Goal: Task Accomplishment & Management: Use online tool/utility

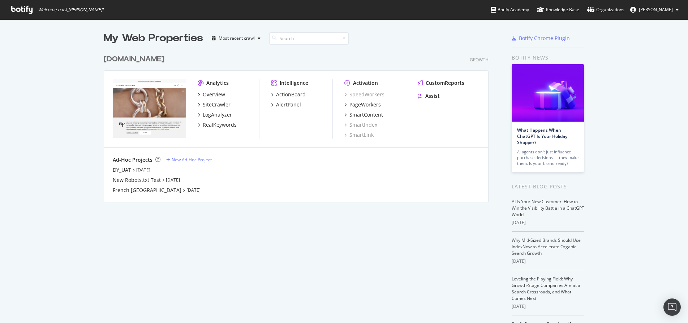
scroll to position [318, 677]
click at [135, 58] on div "davidyurman.com" at bounding box center [134, 59] width 61 height 10
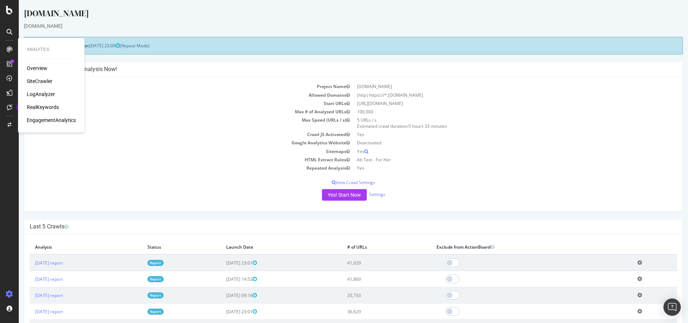
click at [44, 82] on div "SiteCrawler" at bounding box center [40, 81] width 26 height 7
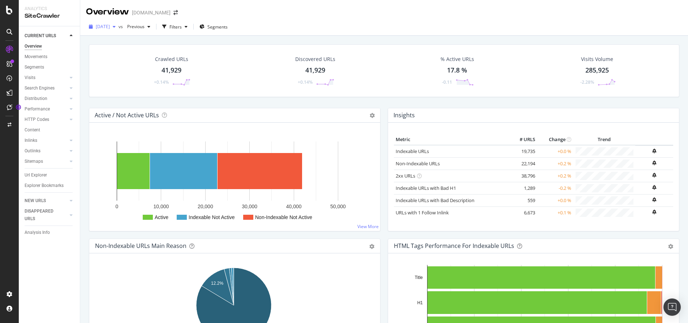
click at [116, 27] on icon "button" at bounding box center [114, 27] width 3 height 4
click at [321, 16] on div "Overview davidyurman.com" at bounding box center [384, 9] width 608 height 18
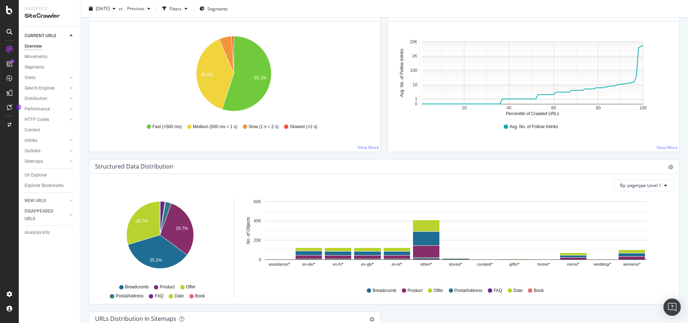
scroll to position [563, 0]
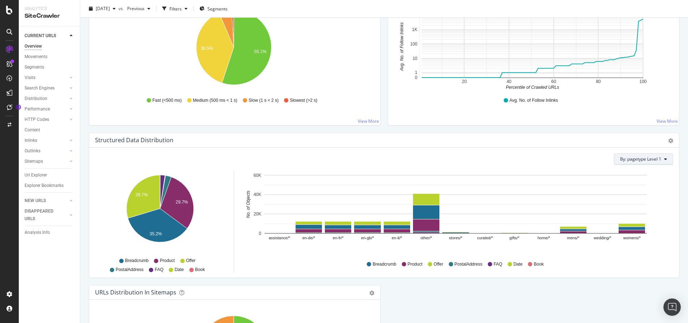
click at [664, 160] on icon at bounding box center [665, 159] width 3 height 4
click at [590, 139] on div "Structured Data Distribution" at bounding box center [376, 140] width 562 height 7
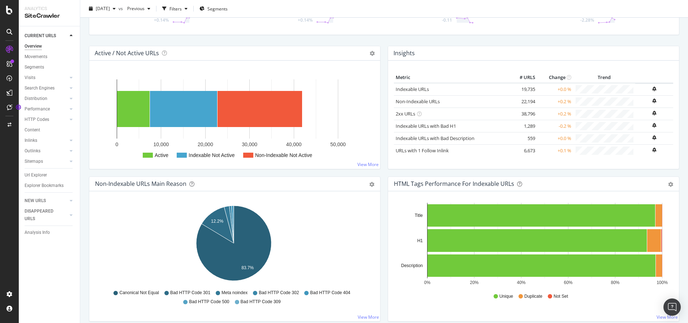
scroll to position [48, 0]
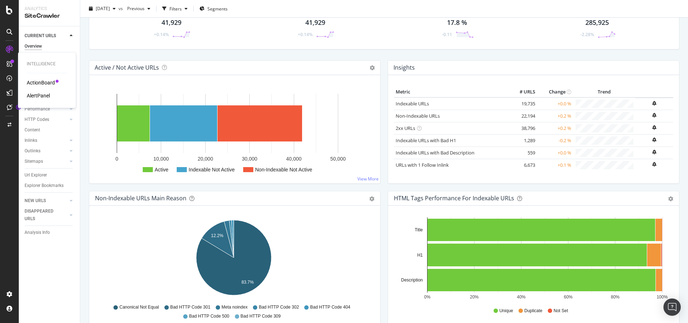
click at [53, 82] on div "ActionBoard" at bounding box center [41, 82] width 28 height 7
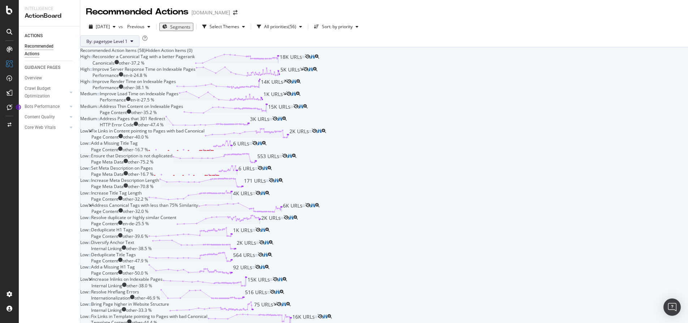
click at [128, 44] on span "By: pagetype Level 1" at bounding box center [106, 41] width 41 height 6
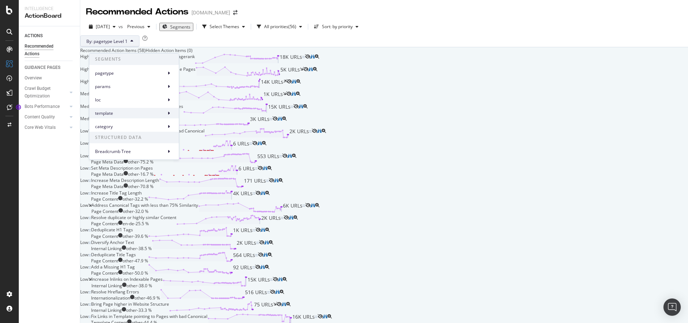
click at [130, 112] on span "template" at bounding box center [129, 113] width 68 height 7
click at [216, 116] on span "template Level 1" at bounding box center [204, 116] width 33 height 7
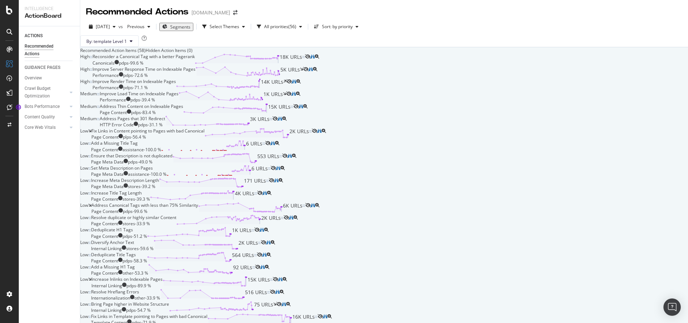
drag, startPoint x: 238, startPoint y: 161, endPoint x: 327, endPoint y: 97, distance: 110.1
click at [176, 85] on div "Improve Render Time on Indexable Pages" at bounding box center [133, 81] width 83 height 6
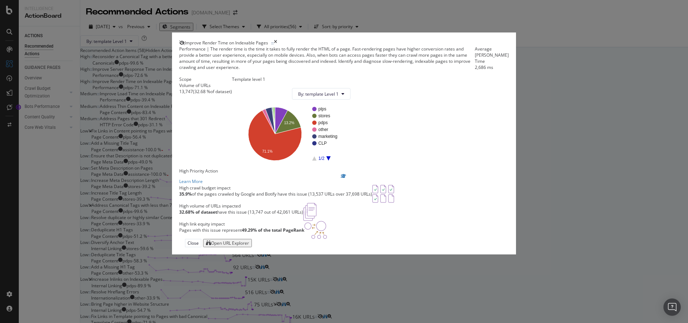
click at [249, 246] on div "Open URL Explorer" at bounding box center [230, 243] width 38 height 6
click at [277, 40] on icon "times" at bounding box center [275, 43] width 3 height 6
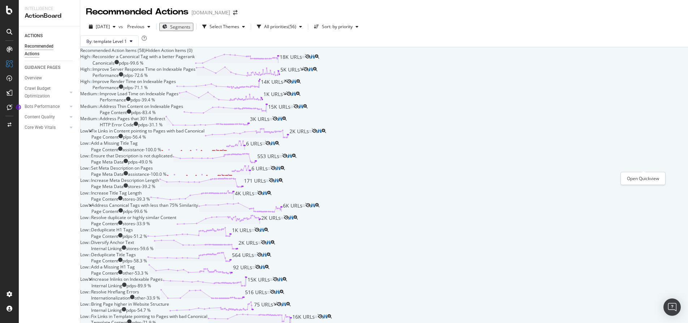
click at [301, 84] on icon "magnifying-glass-plus" at bounding box center [298, 81] width 4 height 4
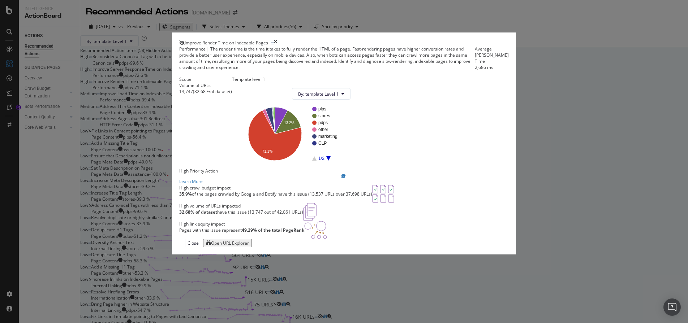
scroll to position [48, 0]
click at [277, 40] on icon "times" at bounding box center [275, 43] width 3 height 6
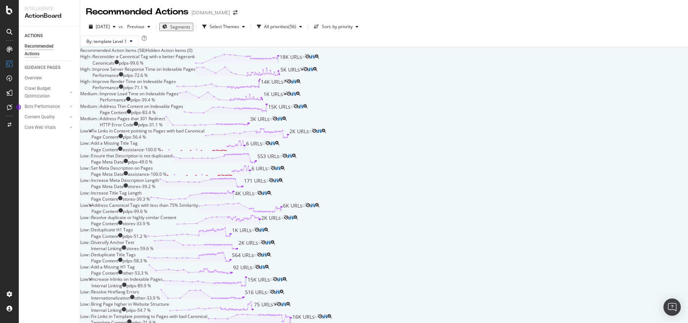
scroll to position [146, 0]
click at [153, 171] on div "Set Meta Description on Pages" at bounding box center [122, 168] width 62 height 6
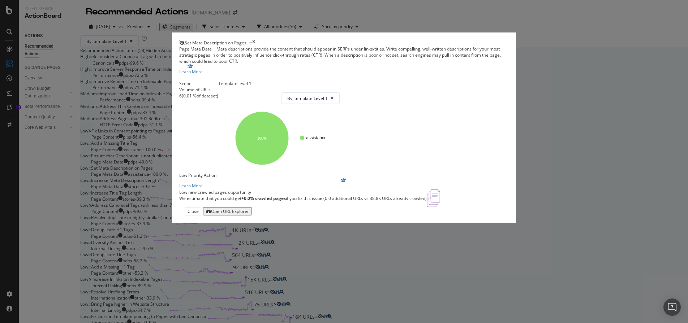
click at [252, 216] on button "Open URL Explorer" at bounding box center [227, 211] width 49 height 8
click at [255, 40] on icon "times" at bounding box center [253, 43] width 3 height 6
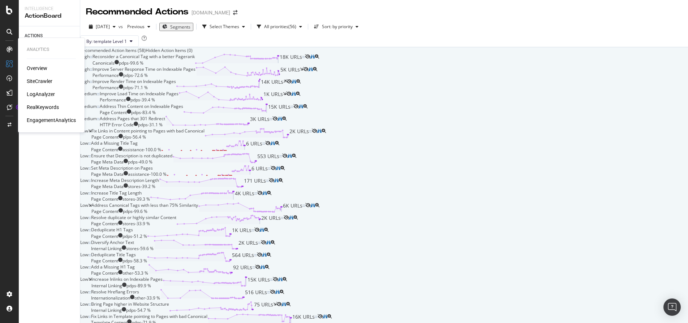
click at [39, 79] on div "SiteCrawler" at bounding box center [40, 81] width 26 height 7
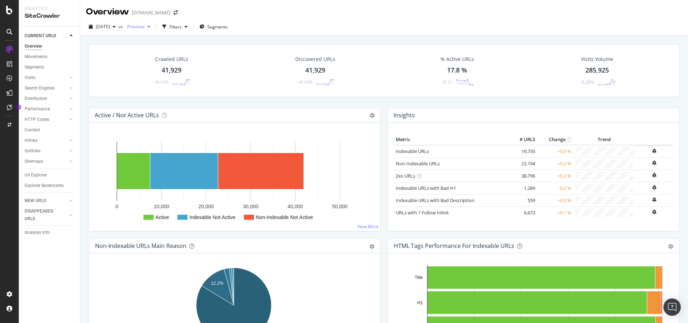
click at [153, 27] on div "button" at bounding box center [148, 27] width 9 height 4
click at [175, 78] on div "2025 Aug. 6th" at bounding box center [160, 79] width 38 height 7
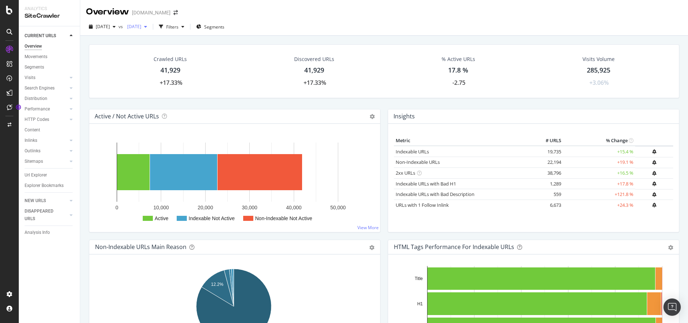
click at [147, 27] on icon "button" at bounding box center [145, 27] width 3 height 4
click at [167, 65] on div "2025 Aug. 8th" at bounding box center [160, 66] width 38 height 7
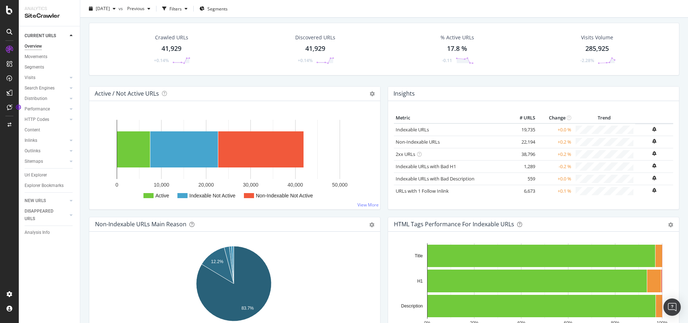
scroll to position [5, 0]
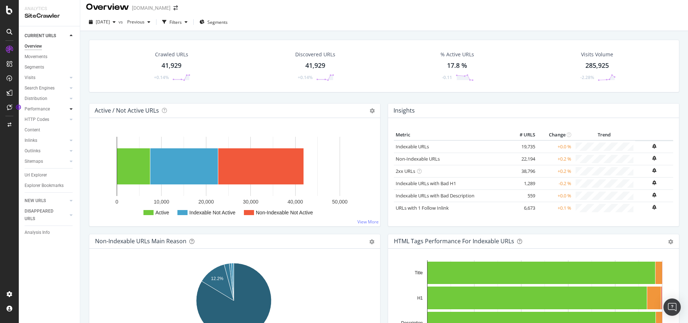
click at [71, 110] on icon at bounding box center [71, 109] width 3 height 4
click at [43, 56] on div "Movements" at bounding box center [36, 57] width 23 height 8
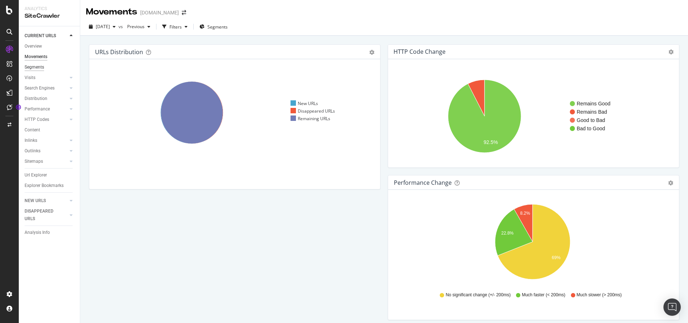
click at [34, 70] on div "Segments" at bounding box center [35, 68] width 20 height 8
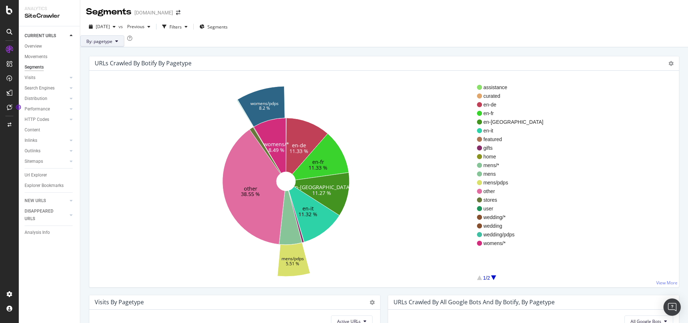
click at [124, 44] on button "By: pagetype" at bounding box center [102, 41] width 44 height 12
click at [125, 111] on span "template" at bounding box center [134, 113] width 78 height 7
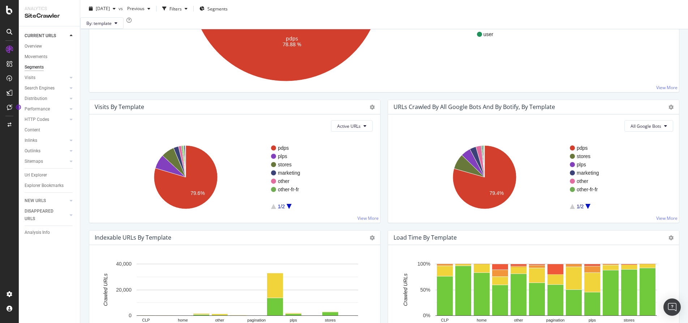
scroll to position [44, 0]
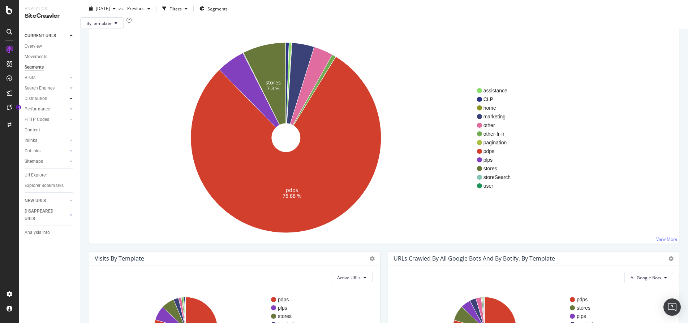
click at [71, 98] on icon at bounding box center [71, 98] width 3 height 4
click at [72, 111] on icon at bounding box center [71, 109] width 3 height 4
click at [44, 141] on link "Insights" at bounding box center [51, 141] width 47 height 8
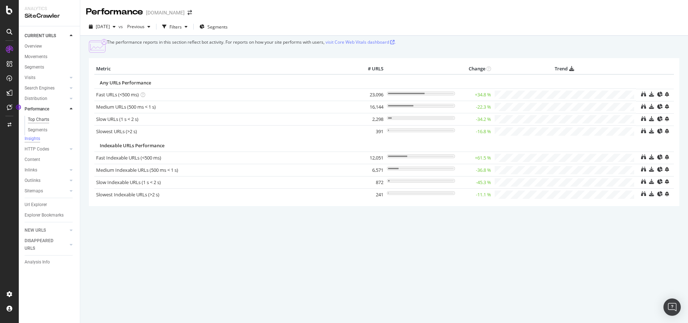
click at [39, 118] on div "Top Charts" at bounding box center [38, 120] width 21 height 8
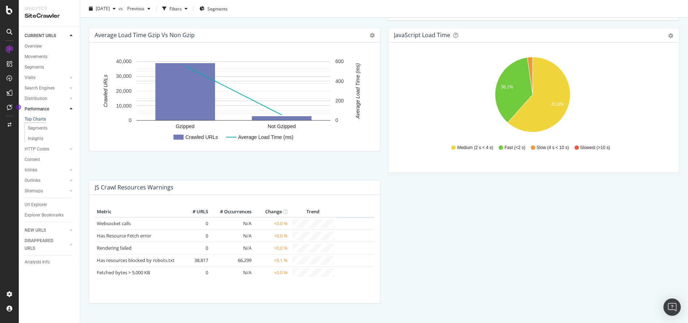
scroll to position [650, 0]
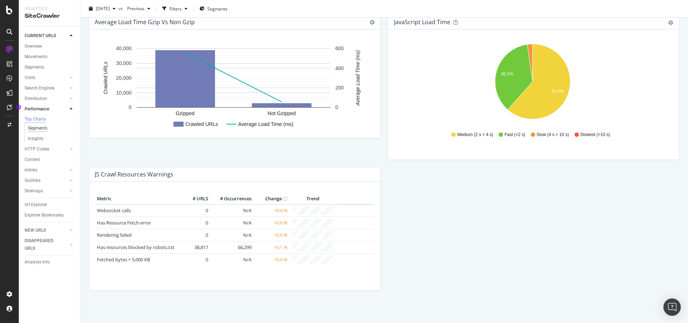
click at [46, 131] on div "Segments" at bounding box center [38, 129] width 20 height 8
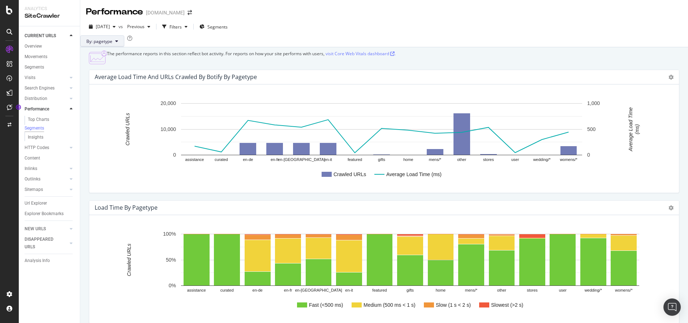
click at [118, 43] on icon at bounding box center [116, 41] width 3 height 4
click at [116, 117] on div "template" at bounding box center [134, 113] width 90 height 10
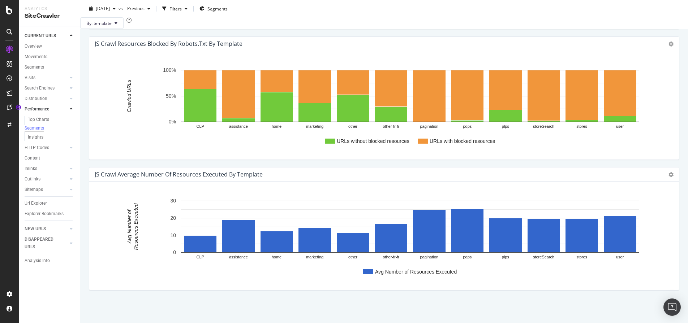
scroll to position [708, 0]
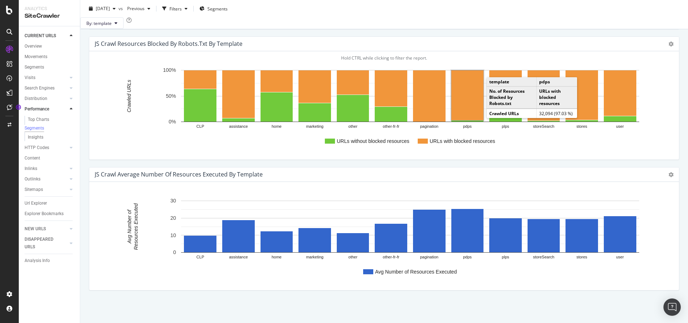
click at [464, 91] on rect "A chart." at bounding box center [467, 95] width 32 height 50
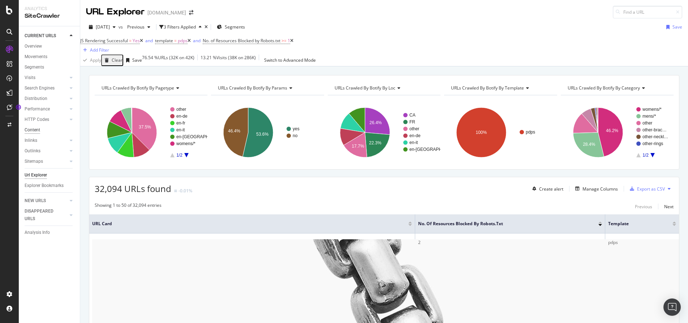
click at [33, 131] on div "Content" at bounding box center [33, 130] width 16 height 8
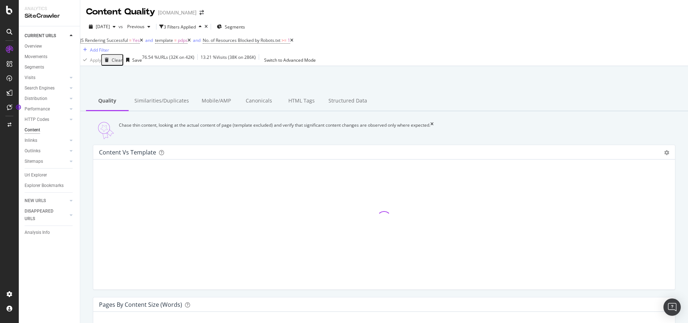
click at [191, 43] on icon at bounding box center [188, 40] width 3 height 4
click at [143, 43] on icon at bounding box center [141, 40] width 3 height 4
click at [171, 43] on icon at bounding box center [169, 40] width 3 height 4
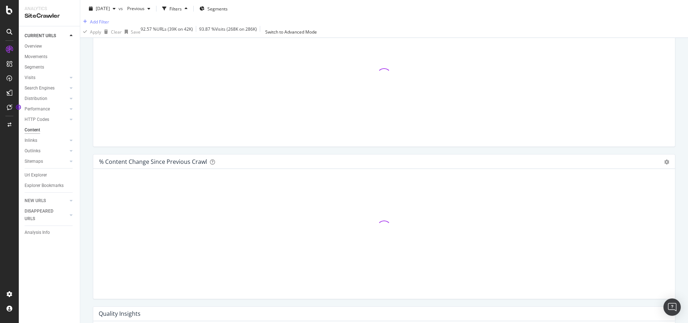
scroll to position [3, 0]
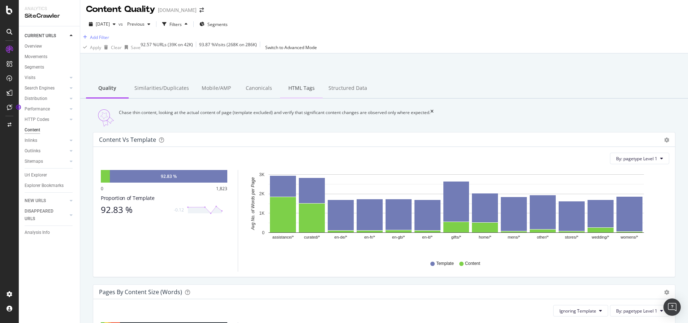
click at [294, 99] on div "HTML Tags" at bounding box center [301, 89] width 43 height 20
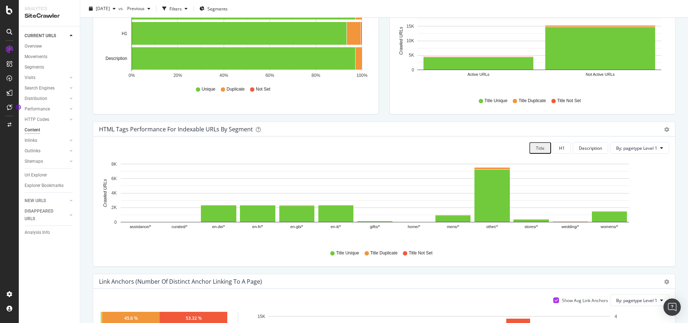
scroll to position [156, 0]
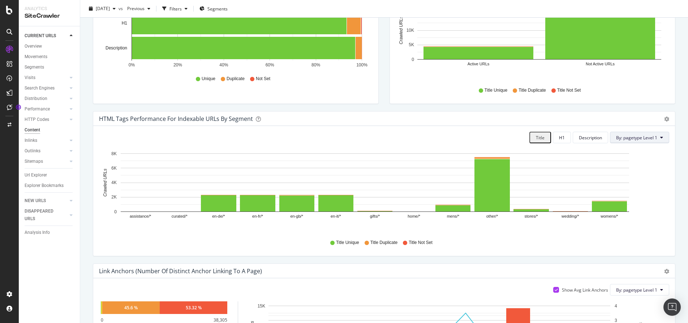
click at [649, 141] on span "By: pagetype Level 1" at bounding box center [636, 138] width 41 height 6
click at [653, 176] on div "Select a Segment" at bounding box center [619, 172] width 90 height 6
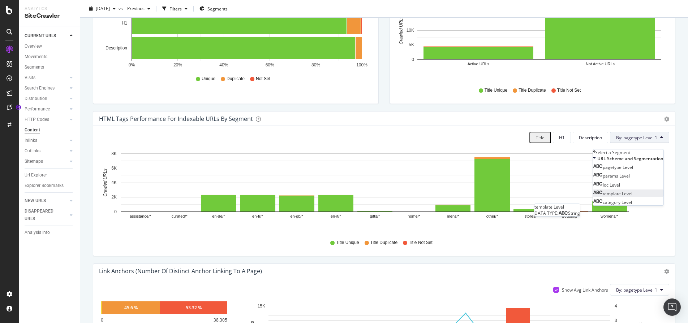
click at [632, 197] on div "template Level" at bounding box center [612, 194] width 39 height 6
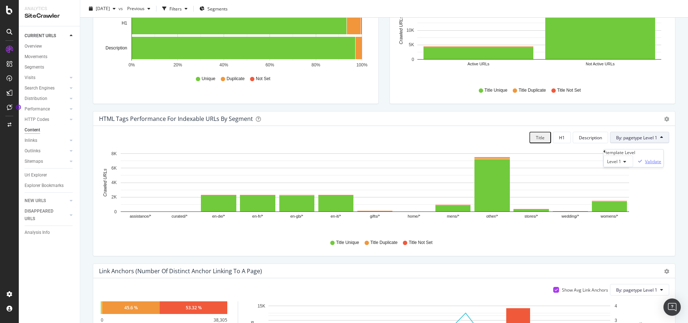
click at [646, 165] on div "Validate" at bounding box center [653, 162] width 16 height 6
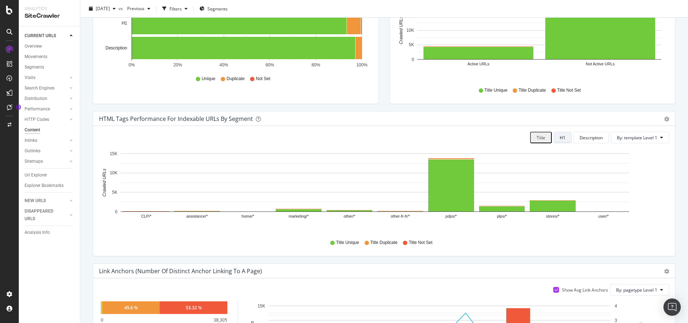
click at [560, 141] on div "H1" at bounding box center [563, 138] width 6 height 6
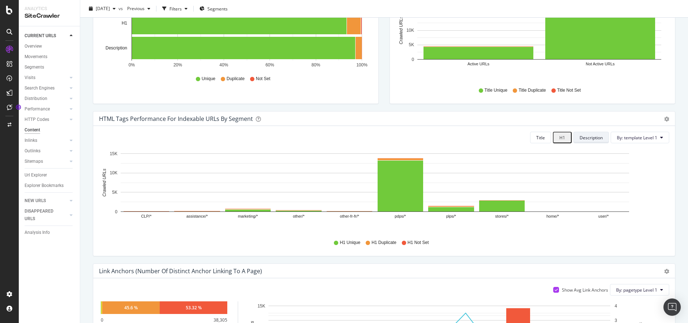
click at [598, 143] on button "Description" at bounding box center [590, 138] width 35 height 12
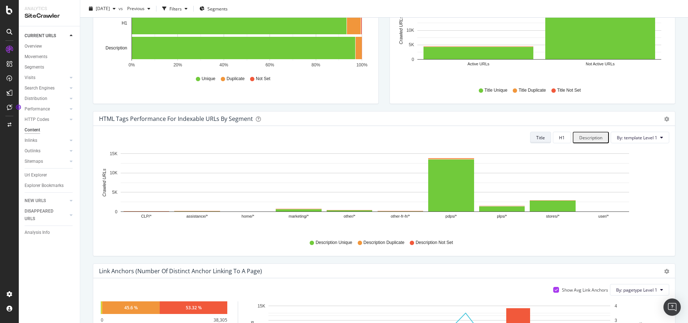
click at [542, 141] on div "Title" at bounding box center [540, 138] width 9 height 6
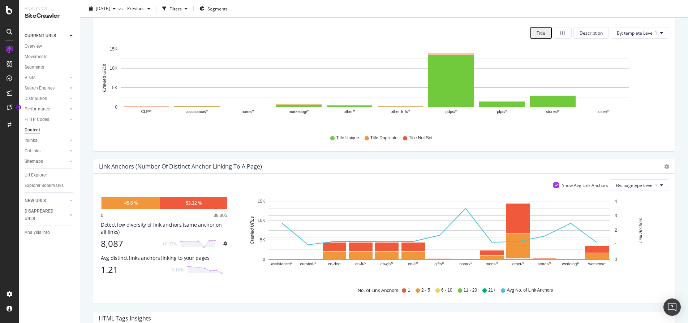
scroll to position [271, 0]
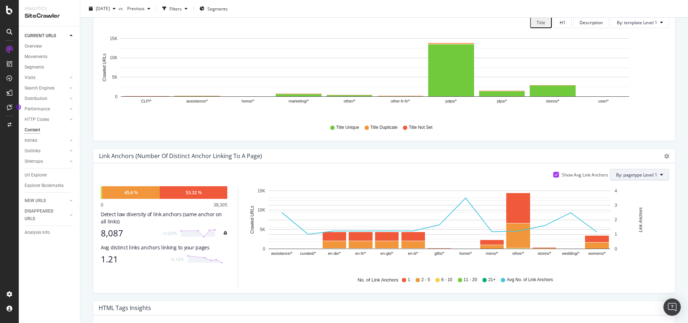
click at [657, 180] on button "By: pagetype Level 1" at bounding box center [639, 175] width 59 height 12
click at [653, 213] on div "Select a Segment" at bounding box center [619, 210] width 90 height 6
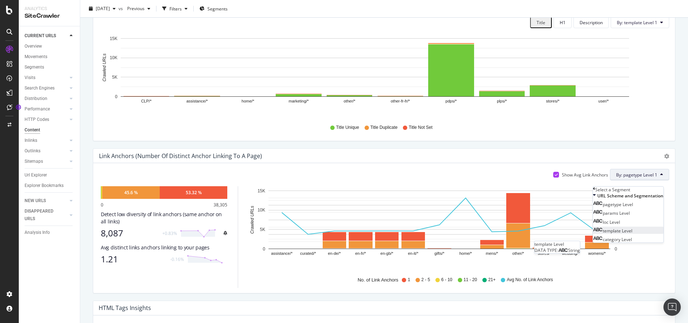
click at [616, 234] on span "template Level" at bounding box center [618, 231] width 30 height 6
click at [651, 202] on div "Validate" at bounding box center [653, 199] width 16 height 6
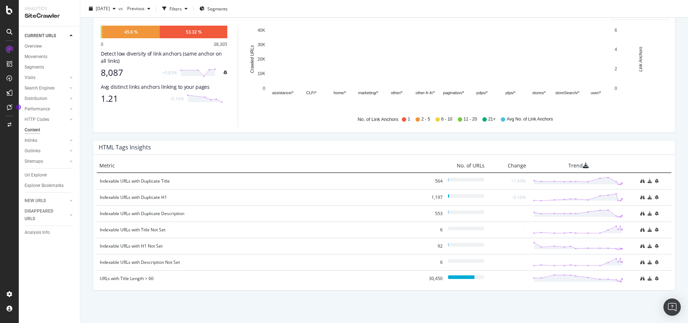
scroll to position [437, 0]
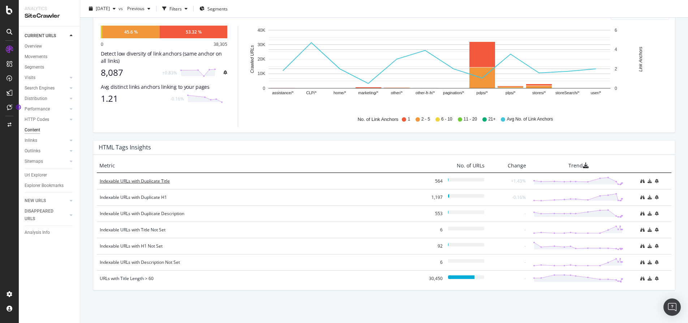
click at [129, 179] on div "Indexable URLs with Duplicate Title" at bounding box center [259, 181] width 319 height 7
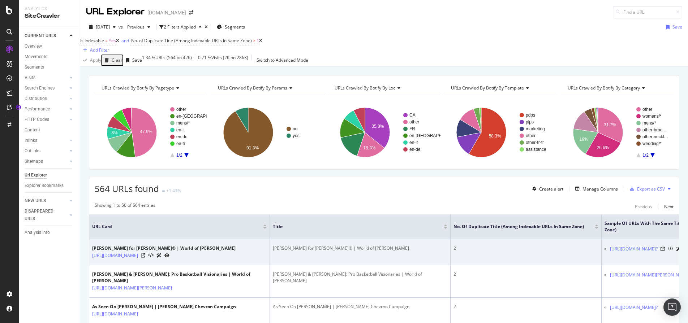
click at [629, 253] on link "[URL][DOMAIN_NAME]?" at bounding box center [634, 249] width 48 height 7
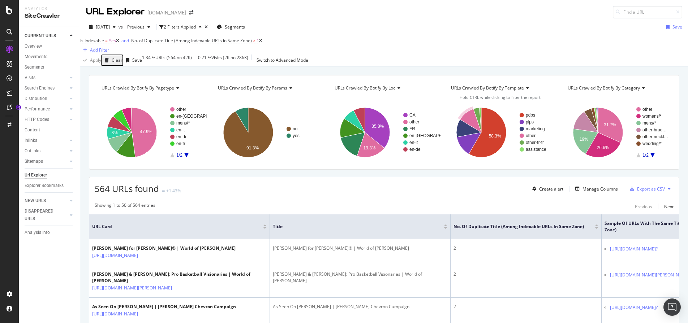
click at [109, 47] on div "Add Filter" at bounding box center [99, 50] width 19 height 6
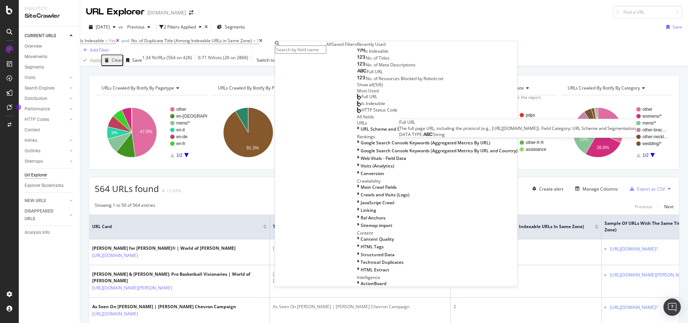
click at [357, 75] on div "Full URL" at bounding box center [370, 72] width 26 height 6
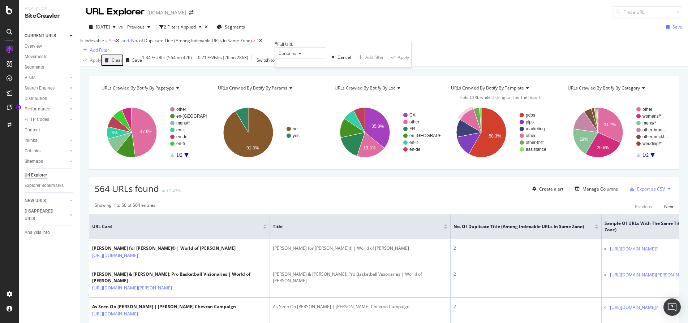
click at [301, 56] on icon at bounding box center [298, 53] width 5 height 4
click at [321, 105] on div "Doesn't end with" at bounding box center [300, 101] width 51 height 8
click at [324, 67] on input "text" at bounding box center [300, 63] width 51 height 8
type input "?"
click at [388, 71] on div "Apply" at bounding box center [398, 59] width 21 height 23
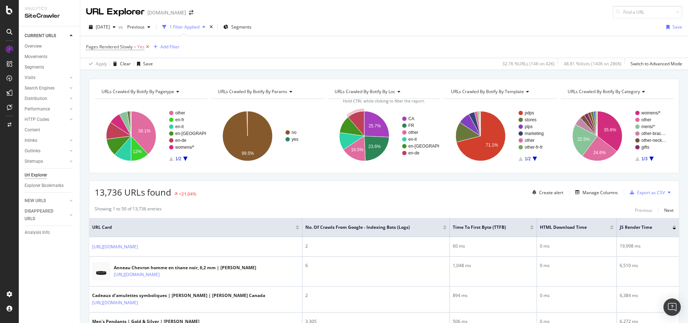
click at [148, 46] on icon at bounding box center [147, 46] width 6 height 7
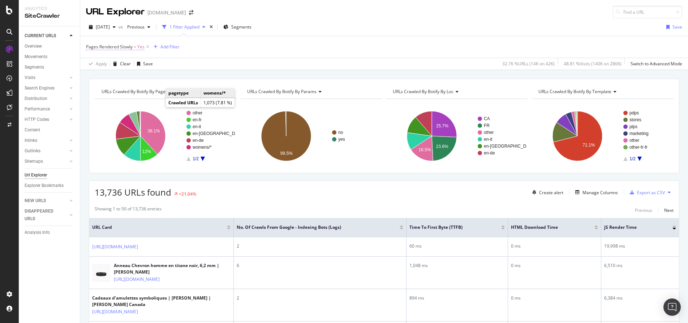
click at [123, 47] on span "Pages Rendered Slowly" at bounding box center [109, 47] width 47 height 6
click at [266, 42] on div "Pages Rendered Slowly = Yes Add Filter" at bounding box center [384, 47] width 596 height 22
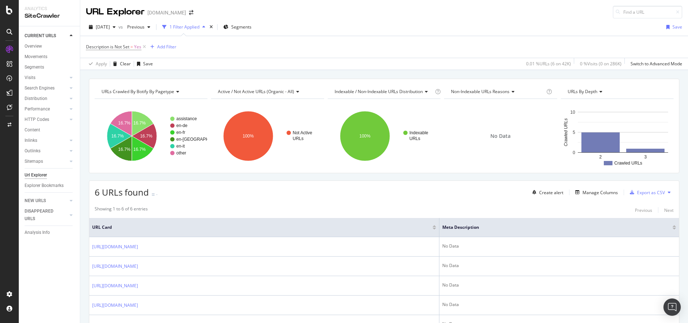
scroll to position [73, 0]
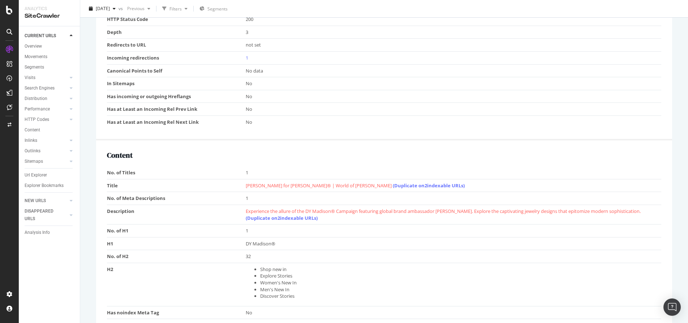
scroll to position [406, 0]
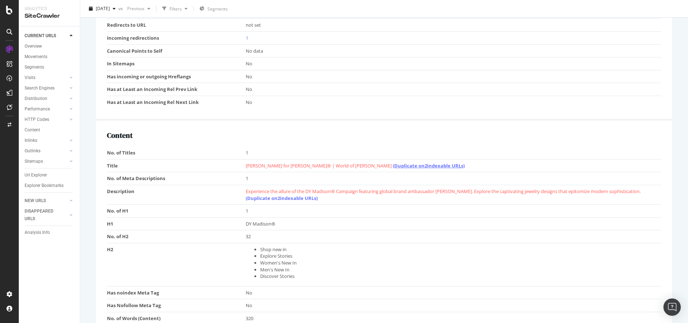
click at [395, 165] on link "(Duplicate on 2 indexable URLs)" at bounding box center [429, 166] width 72 height 7
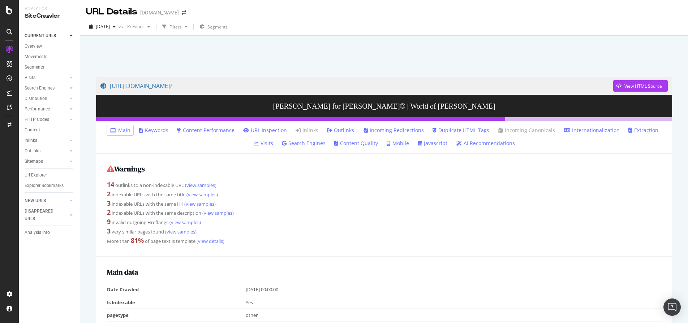
click at [128, 56] on div at bounding box center [384, 54] width 590 height 31
click at [42, 172] on div "Url Explorer" at bounding box center [36, 176] width 22 height 8
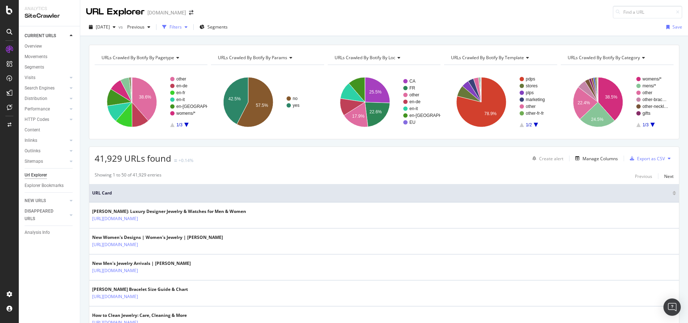
click at [190, 29] on div "button" at bounding box center [186, 27] width 9 height 4
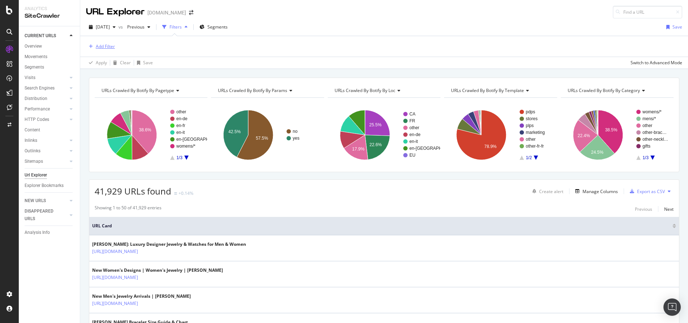
click at [108, 47] on div "Add Filter" at bounding box center [105, 46] width 19 height 6
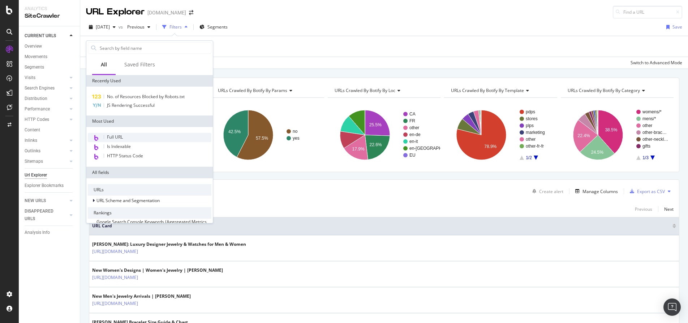
click at [146, 135] on div "Full URL" at bounding box center [150, 137] width 124 height 9
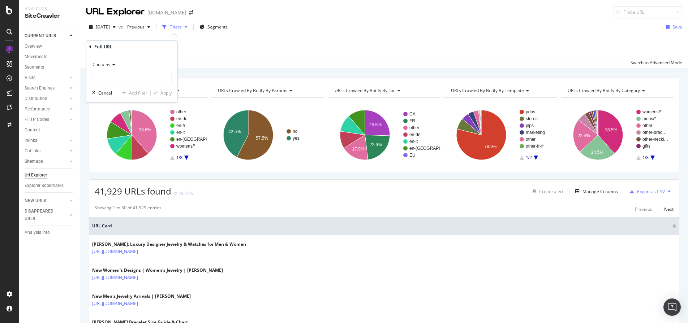
click at [115, 64] on div "Contains" at bounding box center [131, 65] width 79 height 12
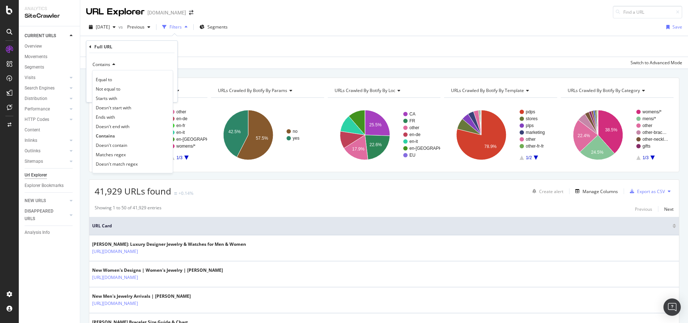
click at [122, 118] on div "Ends with" at bounding box center [132, 116] width 77 height 9
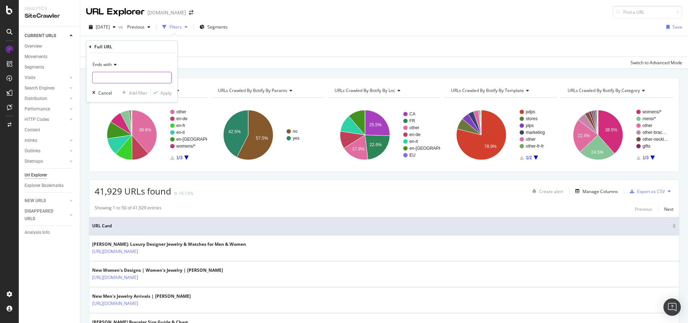
click at [120, 79] on input "text" at bounding box center [131, 78] width 79 height 12
type input "?"
click at [167, 93] on div "Apply" at bounding box center [165, 93] width 11 height 6
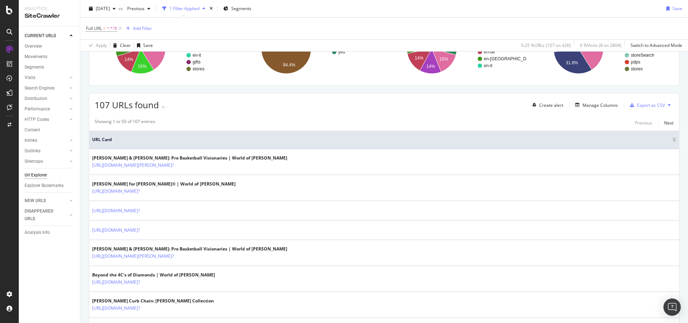
scroll to position [77, 0]
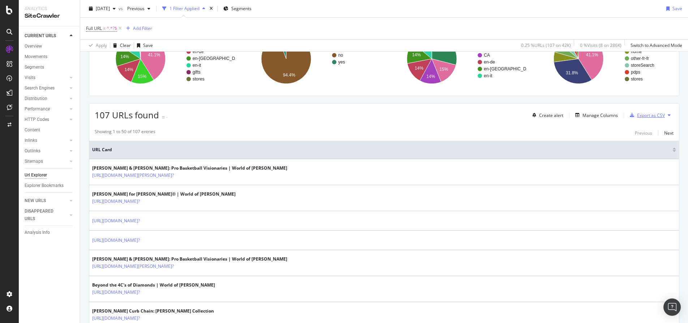
click at [637, 113] on div "Export as CSV" at bounding box center [651, 115] width 28 height 6
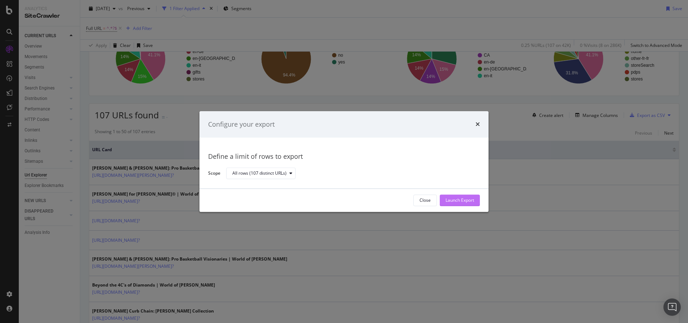
click at [466, 202] on div "Launch Export" at bounding box center [459, 201] width 29 height 6
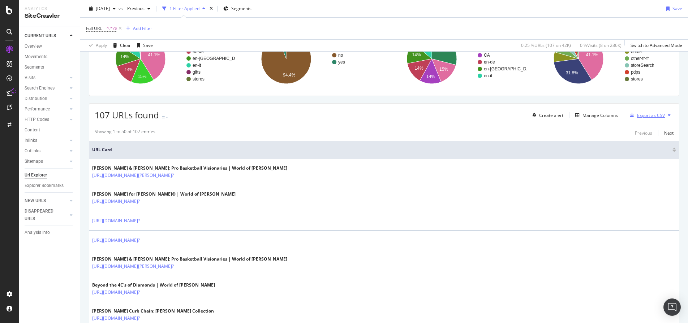
scroll to position [0, 0]
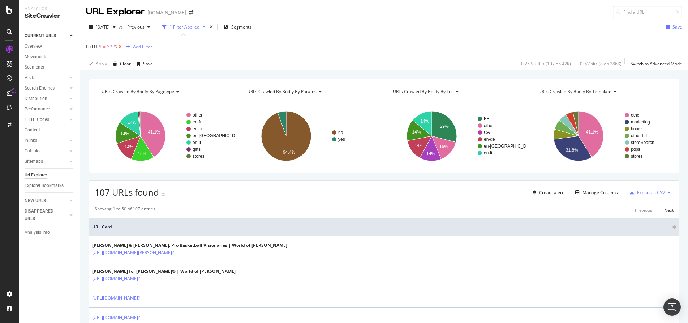
click at [120, 47] on icon at bounding box center [120, 46] width 6 height 7
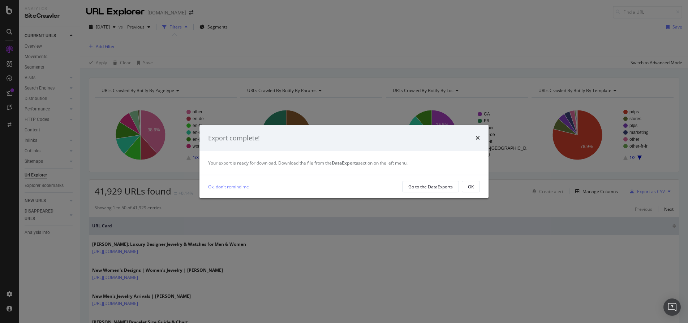
drag, startPoint x: 429, startPoint y: 186, endPoint x: 360, endPoint y: 144, distance: 80.9
click at [360, 144] on div "Export complete!" at bounding box center [343, 138] width 289 height 27
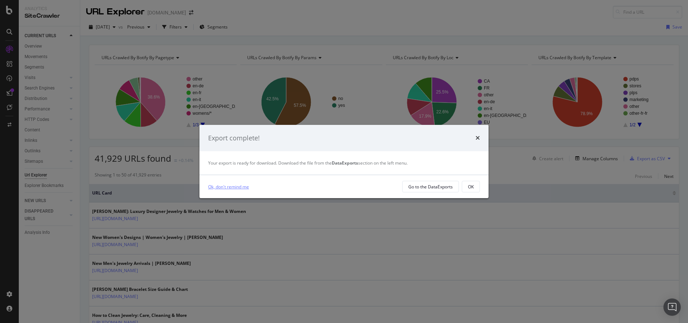
click at [218, 187] on link "Ok, don't remind me" at bounding box center [228, 187] width 41 height 8
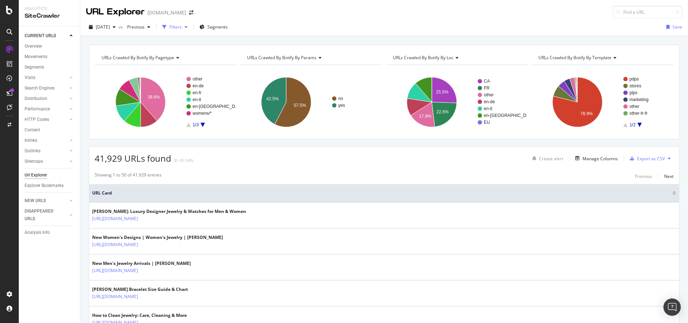
click at [187, 26] on icon "button" at bounding box center [186, 27] width 3 height 4
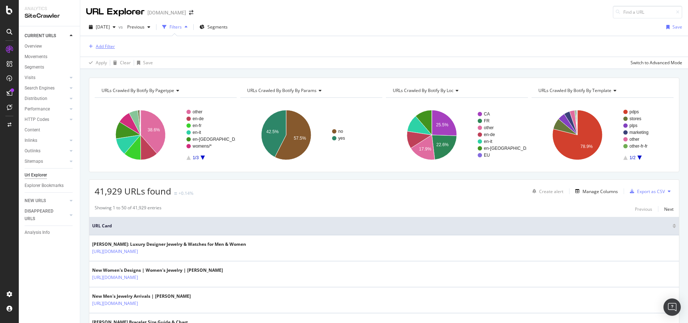
click at [104, 49] on div "Add Filter" at bounding box center [105, 46] width 19 height 6
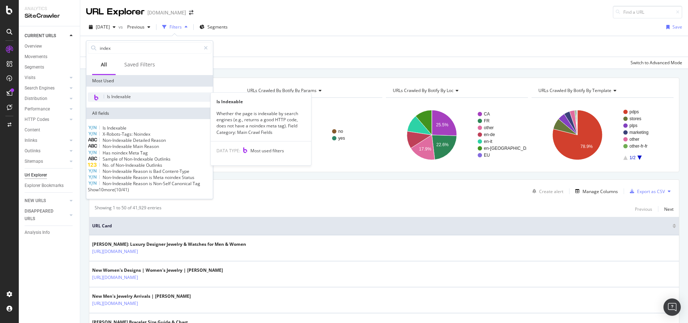
type input "index"
click at [117, 98] on span "Is Indexable" at bounding box center [119, 97] width 24 height 6
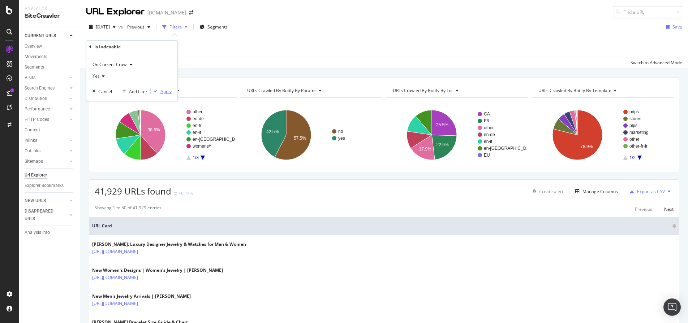
click at [166, 90] on div "Apply" at bounding box center [165, 92] width 11 height 6
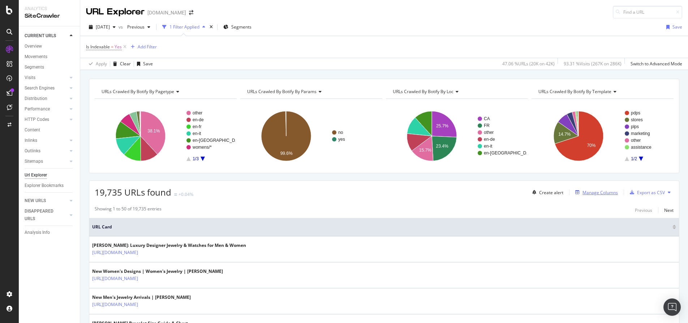
click at [588, 193] on div "Manage Columns" at bounding box center [599, 193] width 35 height 6
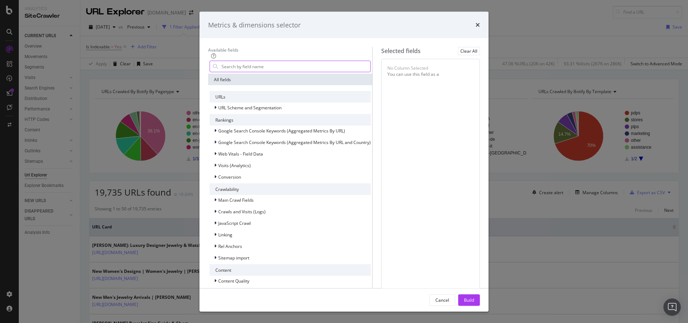
click at [254, 70] on input "modal" at bounding box center [296, 66] width 150 height 11
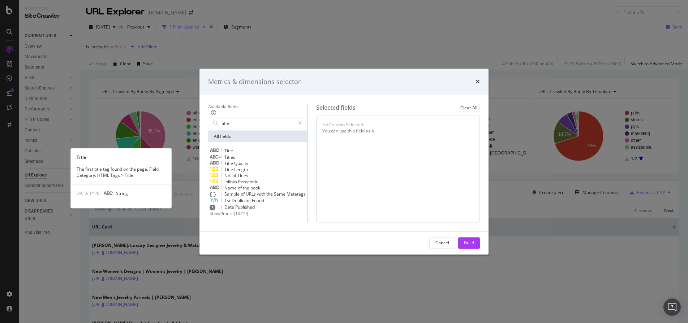
click at [240, 148] on div "Title" at bounding box center [258, 151] width 96 height 6
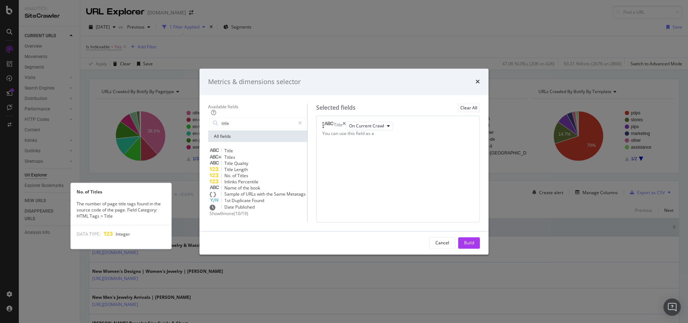
click at [242, 173] on div "No. of Titles" at bounding box center [258, 176] width 96 height 6
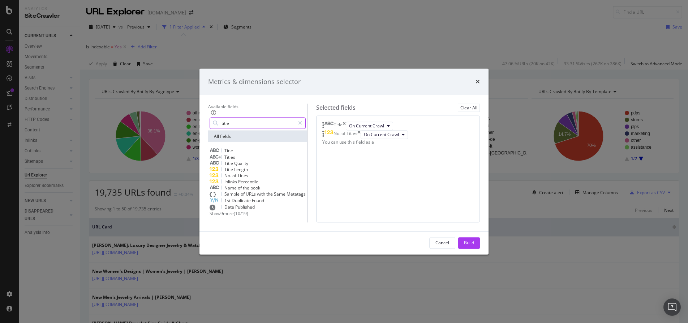
click at [247, 118] on input "title" at bounding box center [258, 123] width 74 height 11
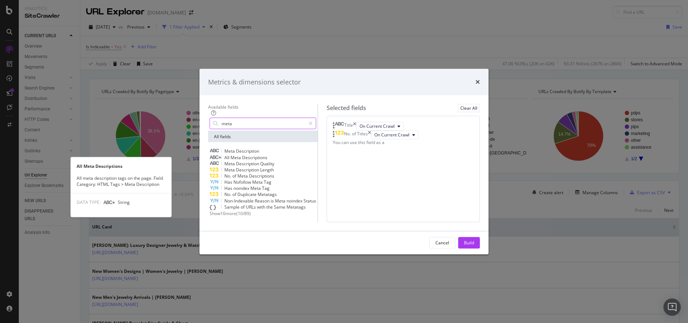
type input "meta"
click at [254, 154] on div "All Meta Descriptions" at bounding box center [263, 157] width 107 height 6
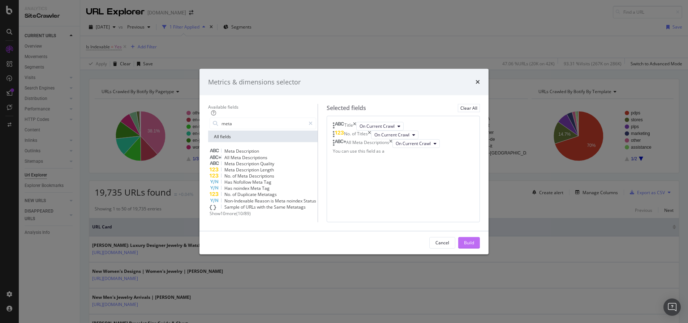
click at [474, 246] on div "Build" at bounding box center [469, 243] width 10 height 6
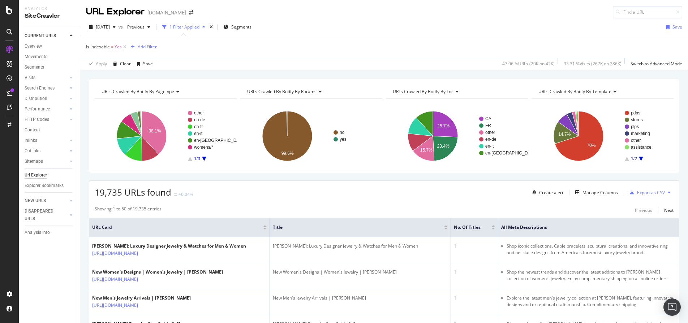
click at [140, 48] on div "Add Filter" at bounding box center [147, 47] width 19 height 6
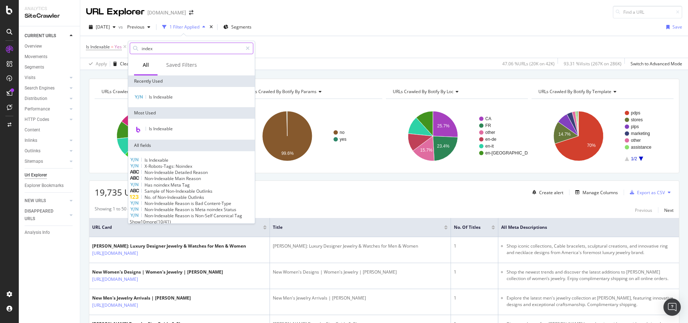
click at [181, 49] on input "index" at bounding box center [192, 48] width 102 height 11
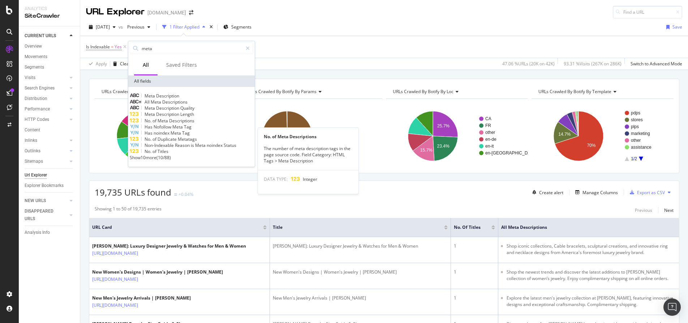
type input "meta"
click at [186, 124] on span "Descriptions" at bounding box center [181, 121] width 25 height 6
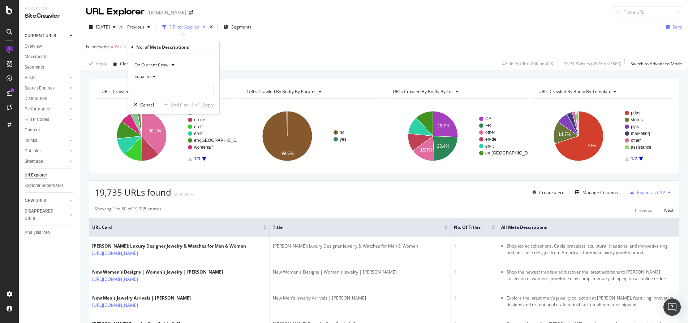
click at [155, 73] on div "Equal to" at bounding box center [173, 77] width 79 height 12
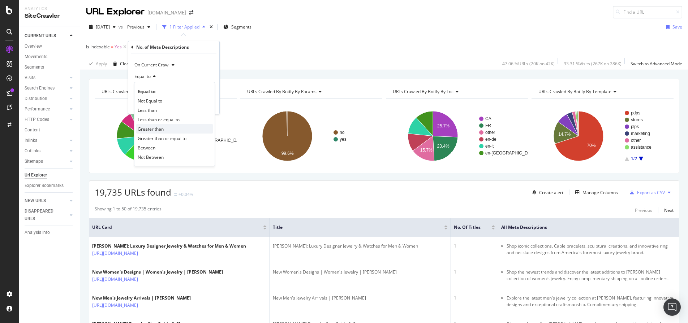
click at [168, 126] on div "Greater than" at bounding box center [174, 128] width 77 height 9
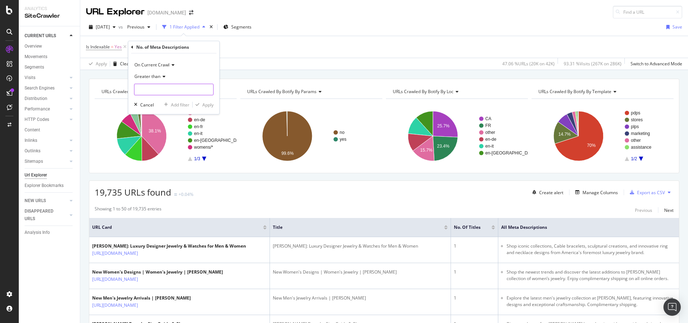
click at [167, 92] on input "number" at bounding box center [173, 90] width 79 height 12
type input "1"
click at [199, 107] on icon "button" at bounding box center [197, 105] width 4 height 4
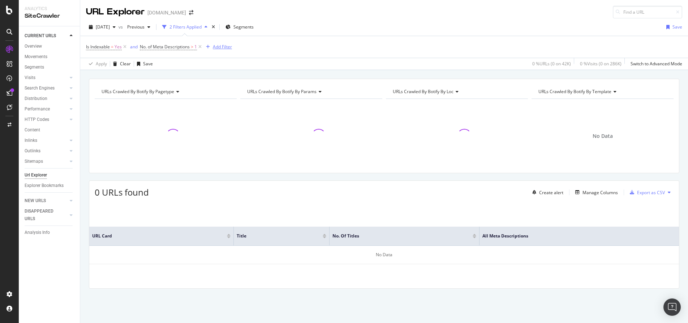
click at [222, 47] on div "Add Filter" at bounding box center [222, 47] width 19 height 6
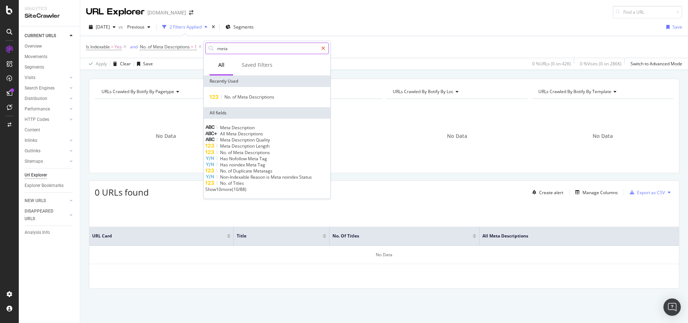
click at [323, 48] on icon at bounding box center [323, 48] width 4 height 5
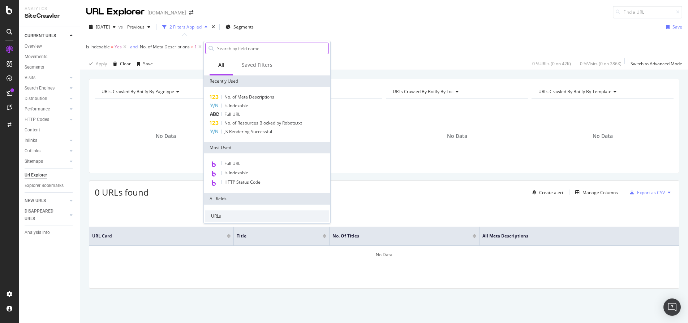
click at [389, 62] on div "Apply Clear Save 0 % URLs ( 0 on 42K ) 0 % Visits ( 0 on 286K ) Switch to Advan…" at bounding box center [384, 64] width 608 height 12
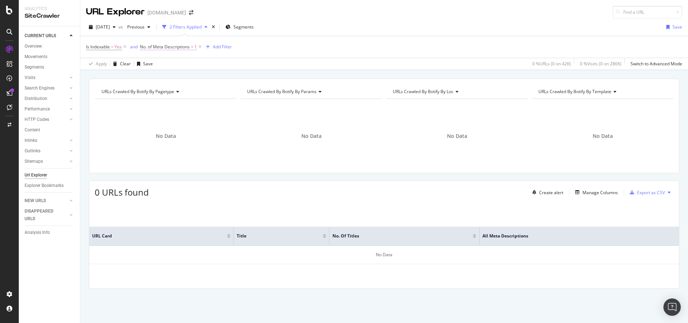
click at [177, 46] on span "No. of Meta Descriptions" at bounding box center [165, 47] width 50 height 6
click at [144, 45] on icon at bounding box center [144, 46] width 2 height 4
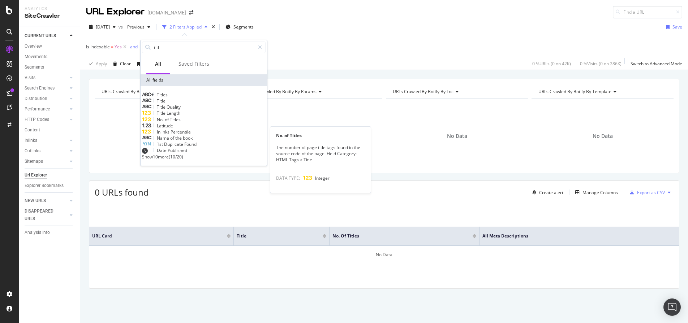
type input "titl"
click at [195, 123] on div "No. of Titles" at bounding box center [204, 120] width 124 height 6
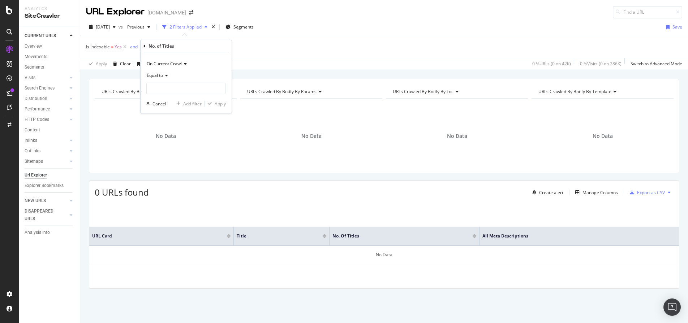
click at [166, 77] on icon at bounding box center [165, 75] width 5 height 4
click at [170, 127] on span "Greater than" at bounding box center [163, 128] width 26 height 6
click at [175, 90] on input "number" at bounding box center [185, 89] width 79 height 12
type input "1"
click at [223, 100] on button "Apply" at bounding box center [215, 103] width 21 height 7
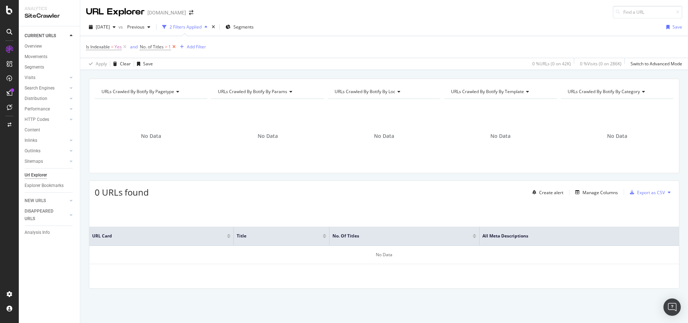
click at [176, 46] on icon at bounding box center [174, 46] width 6 height 7
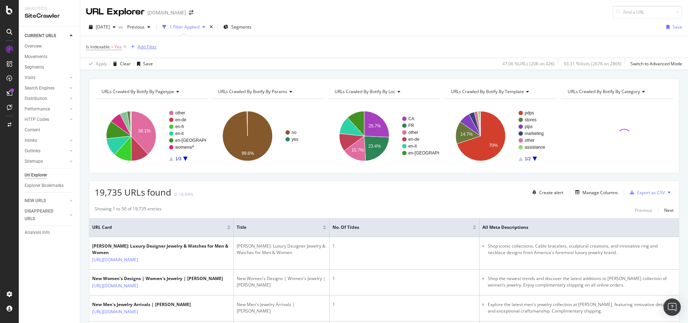
click at [153, 44] on div "Add Filter" at bounding box center [147, 47] width 19 height 6
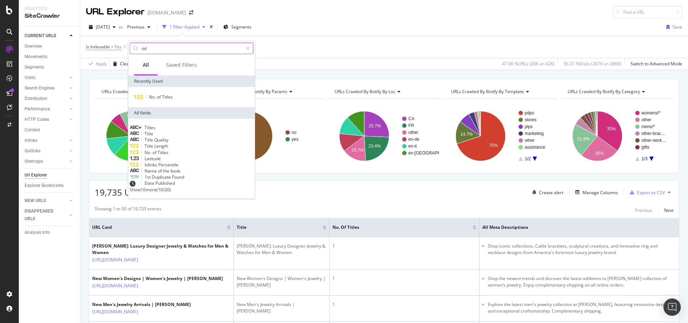
click at [185, 53] on input "titl" at bounding box center [192, 48] width 102 height 11
click at [248, 51] on div at bounding box center [247, 49] width 10 height 12
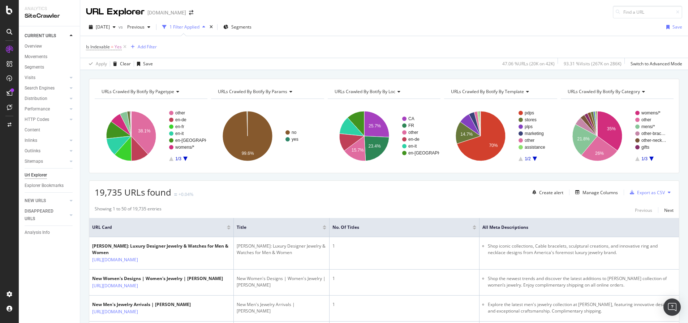
click at [420, 77] on div "URLs Crawled By Botify By pagetype Chart (by Value) Table Expand Export as CSV …" at bounding box center [384, 78] width 608 height 17
click at [598, 194] on div "Manage Columns" at bounding box center [599, 193] width 35 height 6
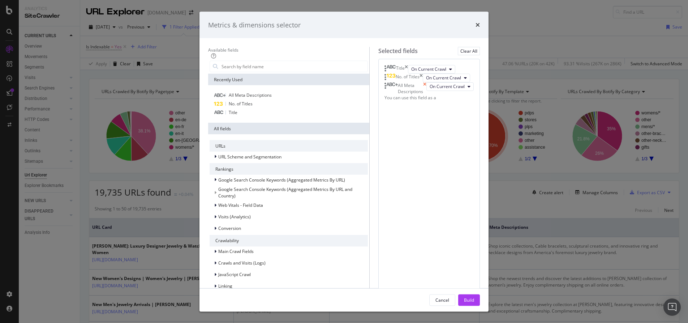
click at [426, 95] on icon "times" at bounding box center [424, 88] width 3 height 12
click at [230, 71] on input "modal" at bounding box center [296, 66] width 150 height 11
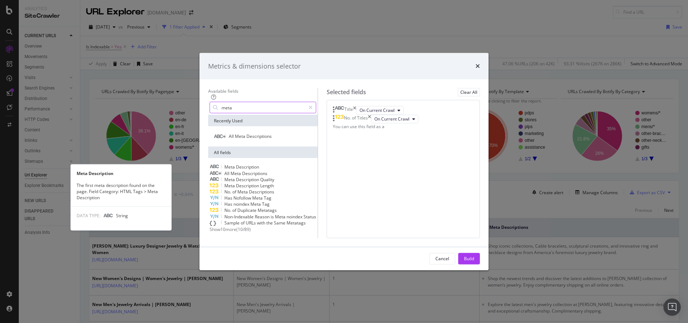
type input "meta"
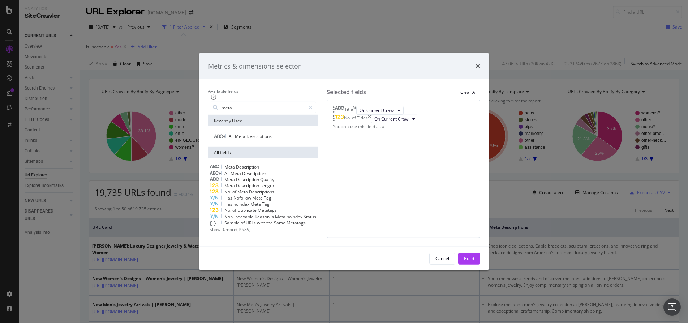
click at [246, 164] on span "Description" at bounding box center [247, 167] width 23 height 6
click at [371, 115] on icon "times" at bounding box center [369, 119] width 3 height 9
click at [452, 162] on div "Title On Current Crawl Meta Description On Current Crawl You can use this field…" at bounding box center [403, 169] width 153 height 138
click at [474, 262] on div "Build" at bounding box center [469, 259] width 10 height 6
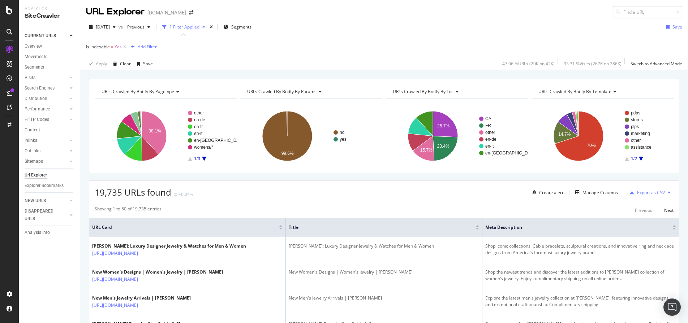
click at [142, 48] on div "Add Filter" at bounding box center [147, 47] width 19 height 6
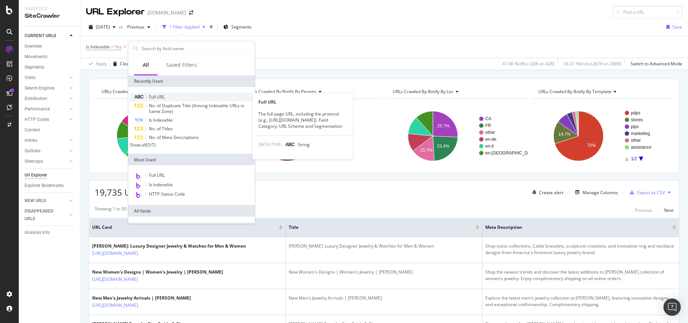
click at [165, 94] on div "Full URL" at bounding box center [192, 97] width 124 height 9
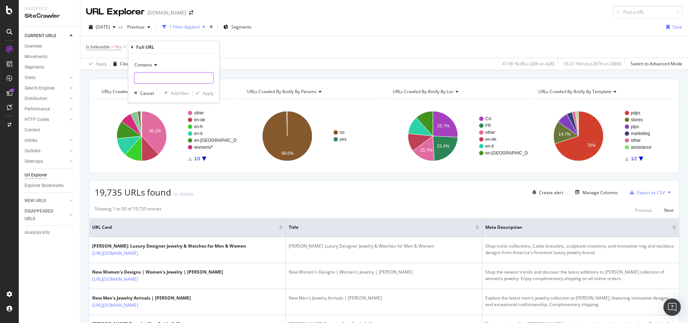
click at [164, 75] on input "text" at bounding box center [173, 78] width 79 height 12
type input "mens"
click at [178, 92] on div "Add filter" at bounding box center [180, 93] width 18 height 6
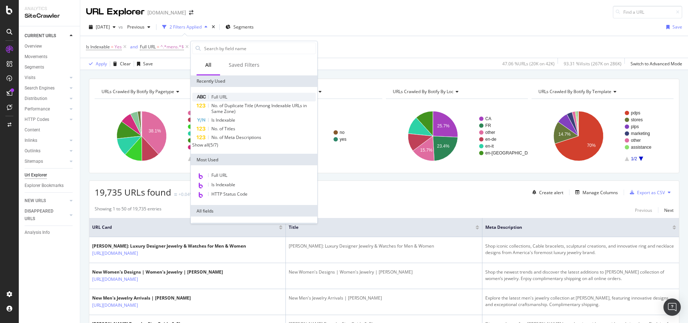
click at [232, 100] on div "Full URL" at bounding box center [254, 97] width 124 height 9
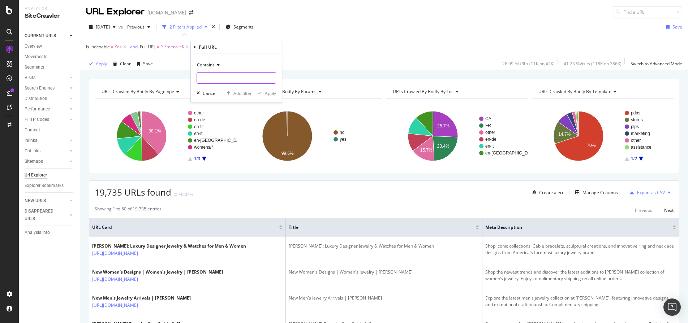
click at [225, 74] on input "text" at bounding box center [236, 78] width 79 height 12
type input "womens"
click at [275, 94] on div "Apply" at bounding box center [270, 93] width 11 height 6
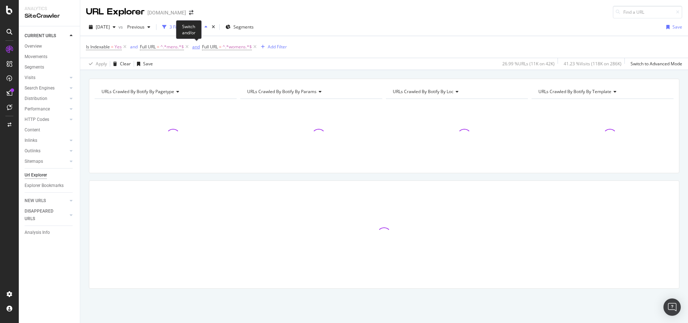
click at [195, 49] on div "and" at bounding box center [196, 47] width 8 height 6
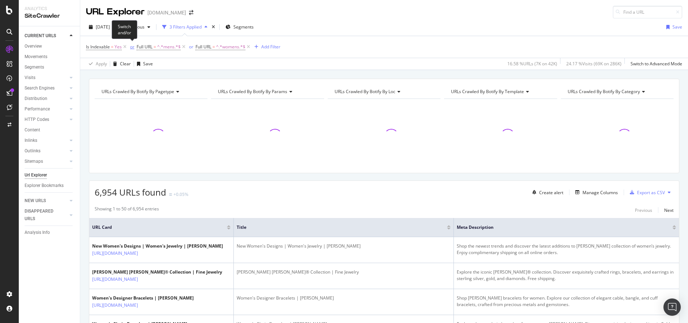
click at [131, 46] on div "or" at bounding box center [132, 47] width 4 height 6
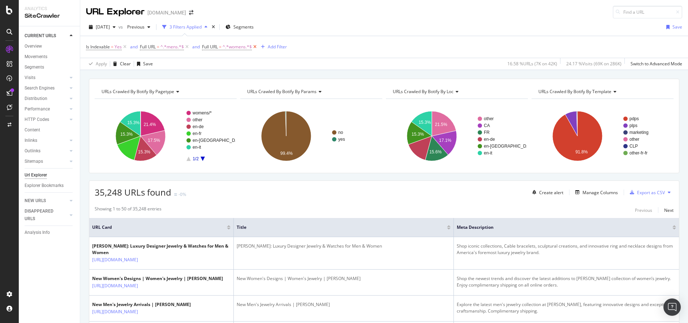
click at [255, 46] on icon at bounding box center [255, 46] width 6 height 7
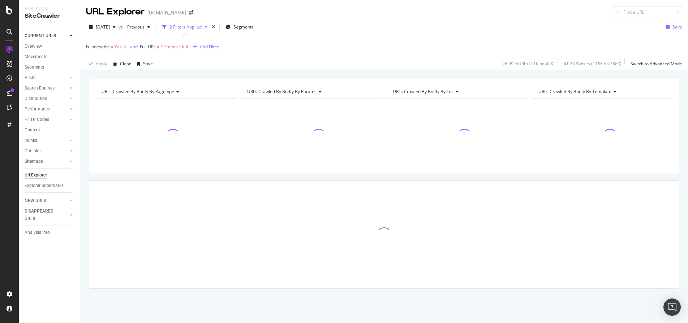
click at [189, 46] on icon at bounding box center [187, 46] width 6 height 7
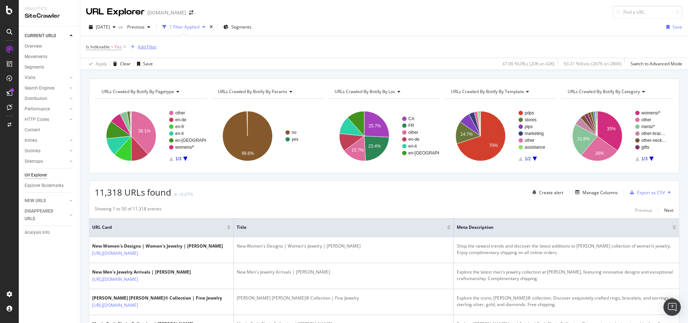
click at [143, 47] on div "Add Filter" at bounding box center [147, 47] width 19 height 6
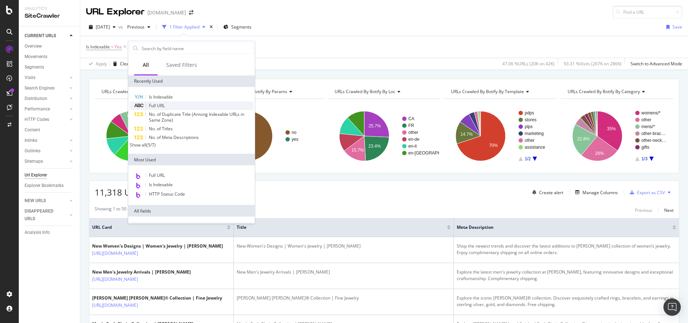
click at [150, 106] on span "Full URL" at bounding box center [157, 106] width 16 height 6
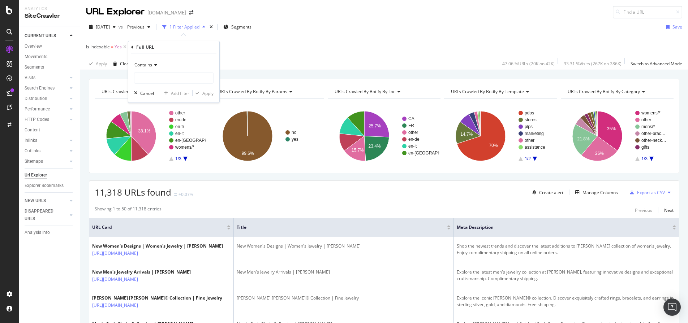
click at [157, 64] on icon at bounding box center [154, 65] width 5 height 4
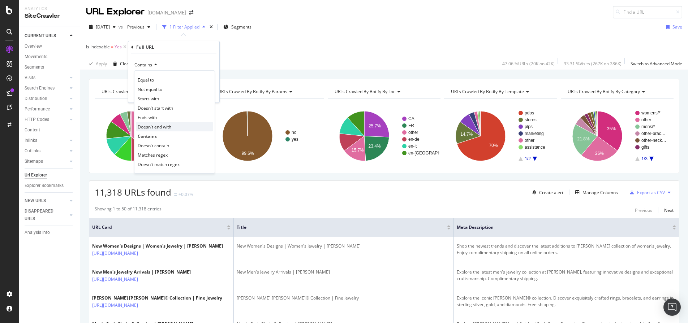
click at [162, 123] on div "Doesn't end with" at bounding box center [174, 126] width 77 height 9
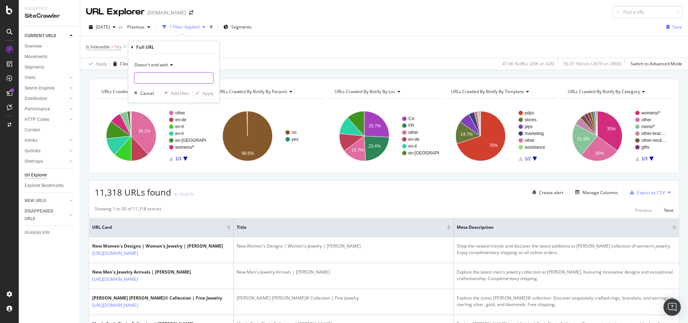
click at [167, 81] on input "text" at bounding box center [173, 78] width 79 height 12
type input "?"
click at [210, 91] on div "Apply" at bounding box center [207, 93] width 11 height 6
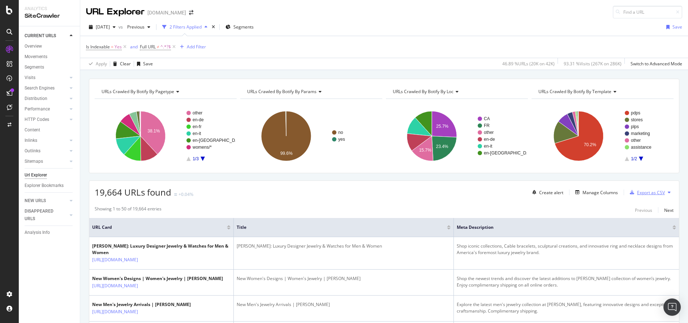
click at [655, 193] on div "Export as CSV" at bounding box center [651, 193] width 28 height 6
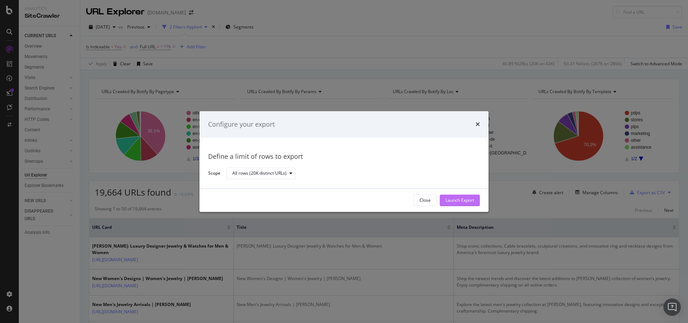
click at [471, 198] on div "Launch Export" at bounding box center [459, 201] width 29 height 6
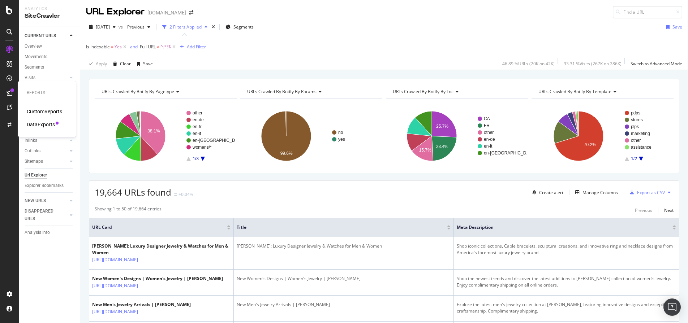
drag, startPoint x: 43, startPoint y: 123, endPoint x: 54, endPoint y: 122, distance: 10.5
click at [43, 123] on div "DataExports" at bounding box center [41, 124] width 28 height 7
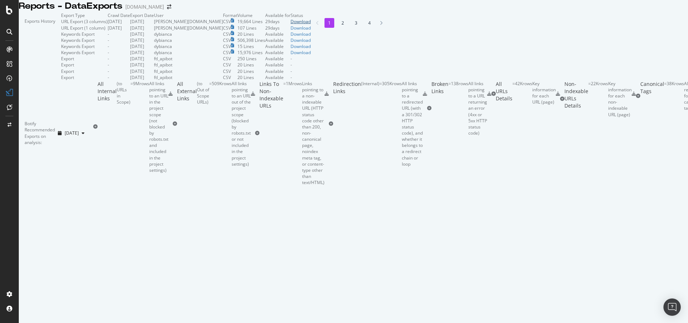
click at [311, 25] on div "Download" at bounding box center [300, 21] width 20 height 6
click at [311, 31] on div "Download" at bounding box center [300, 28] width 20 height 6
